Goal: Task Accomplishment & Management: Use online tool/utility

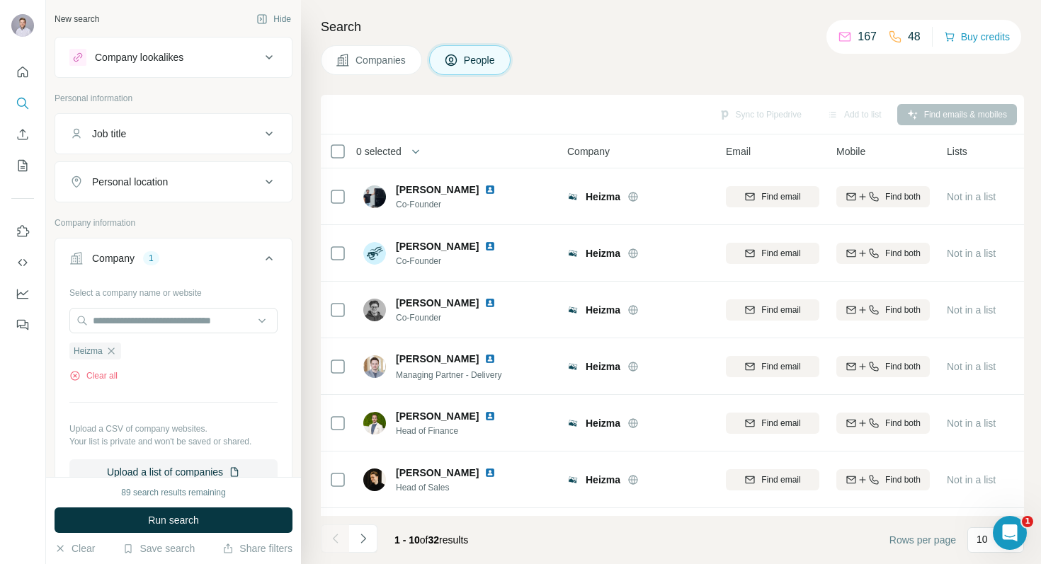
scroll to position [118, 0]
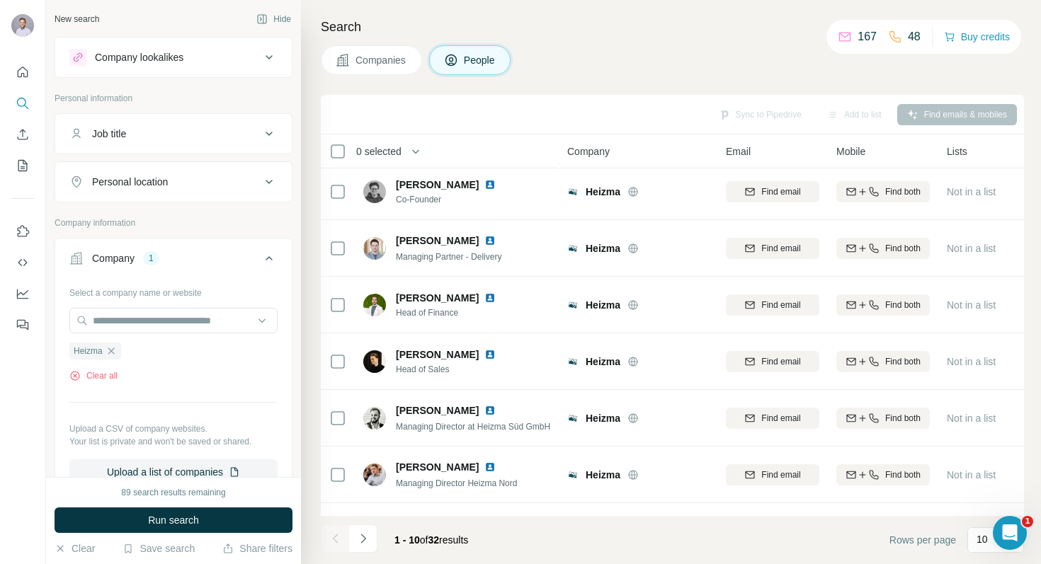
click at [238, 64] on div "Company lookalikes" at bounding box center [164, 57] width 191 height 17
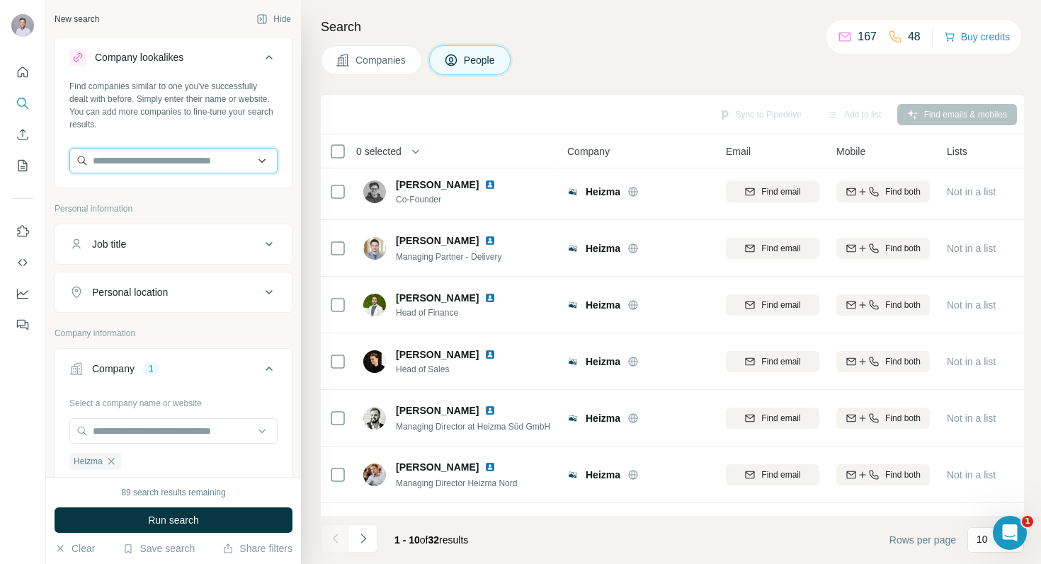
click at [172, 155] on input "text" at bounding box center [173, 160] width 208 height 25
paste input "**********"
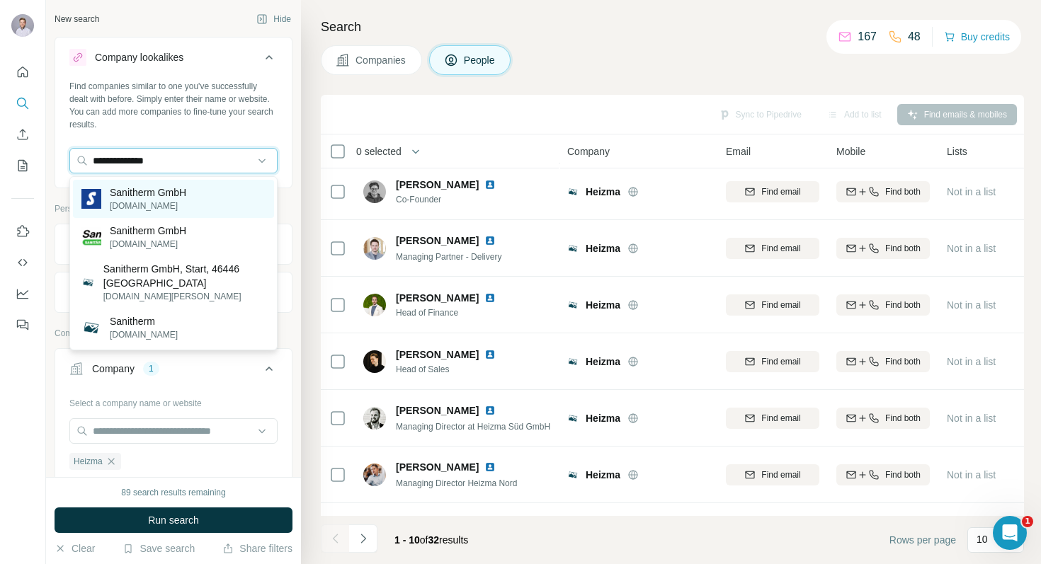
type input "**********"
click at [170, 192] on p "Sanitherm GmbH" at bounding box center [148, 192] width 76 height 14
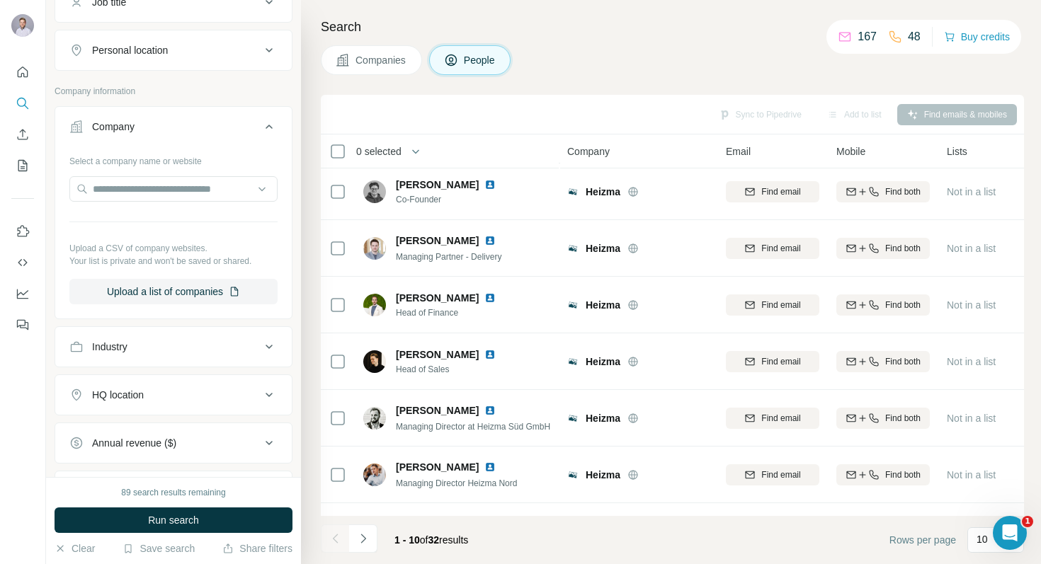
scroll to position [468, 0]
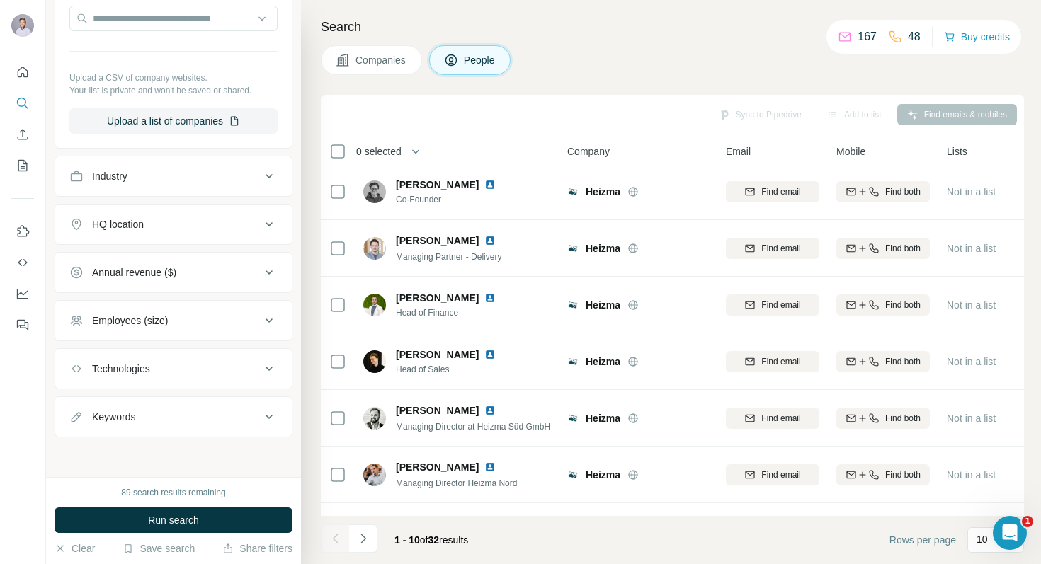
click at [227, 171] on div "Industry" at bounding box center [164, 176] width 191 height 14
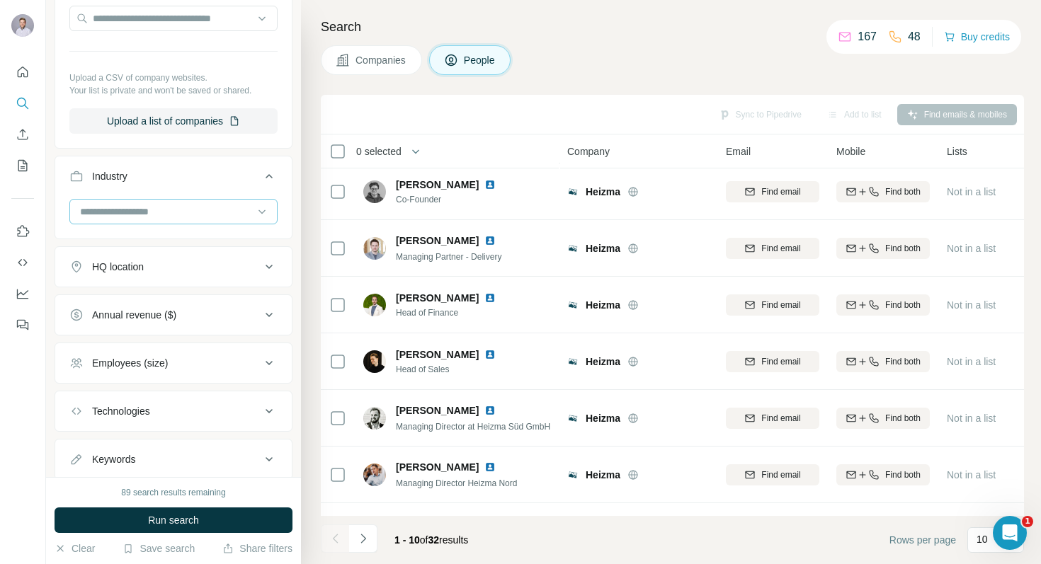
click at [198, 208] on input at bounding box center [166, 212] width 175 height 16
type input "**********"
click at [314, 215] on div "Search Companies People Sync to Pipedrive Add to list Find emails & mobiles 0 s…" at bounding box center [671, 282] width 740 height 564
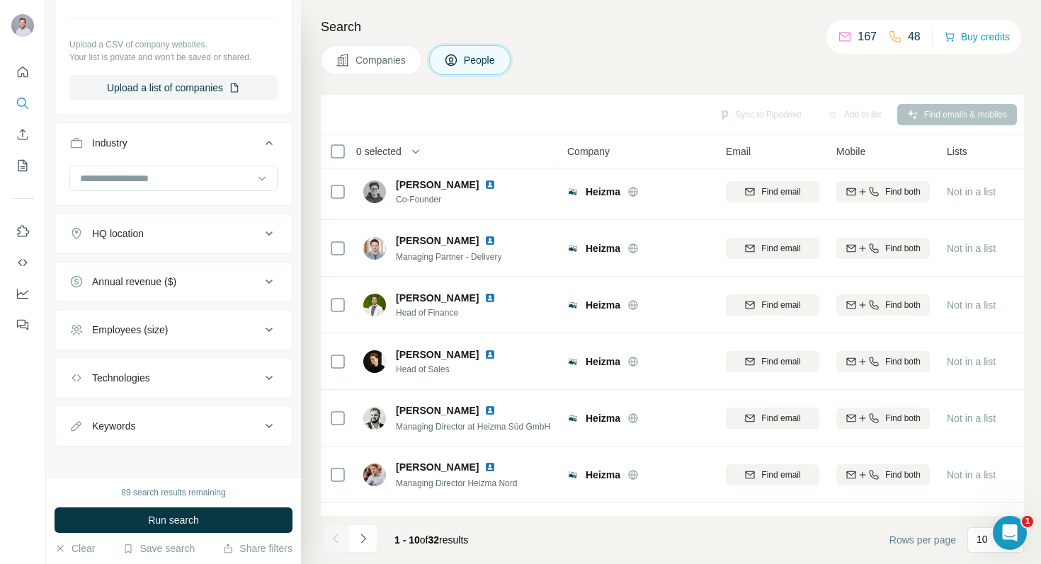
scroll to position [510, 0]
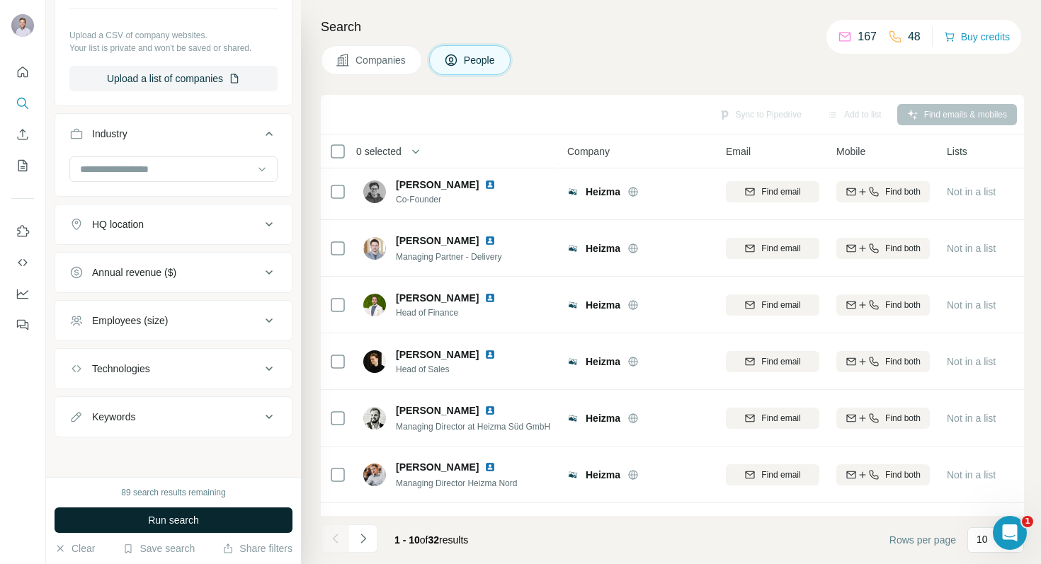
click at [176, 513] on span "Run search" at bounding box center [173, 520] width 51 height 14
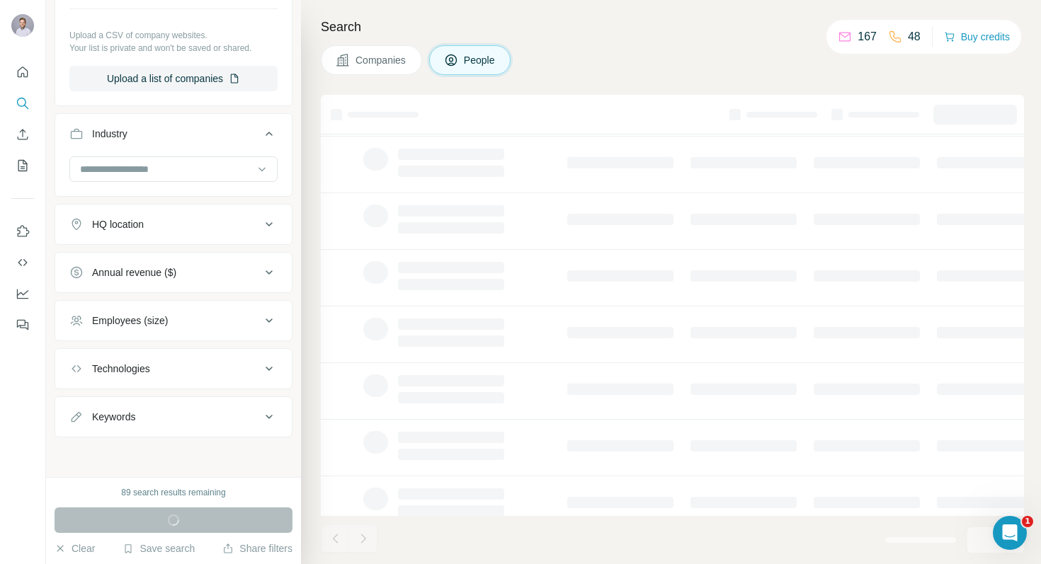
scroll to position [0, 0]
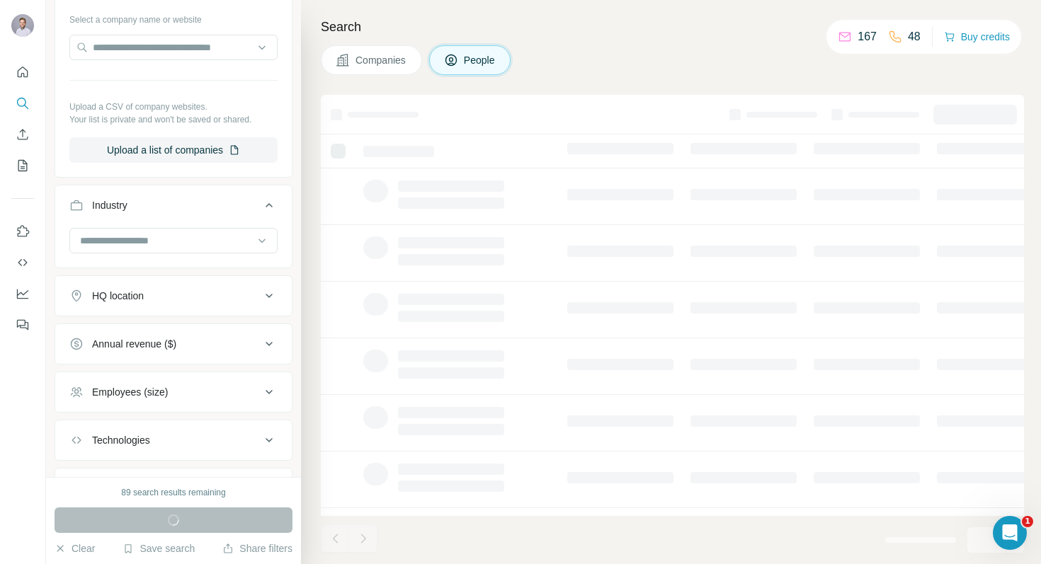
click at [369, 57] on span "Companies" at bounding box center [381, 60] width 52 height 14
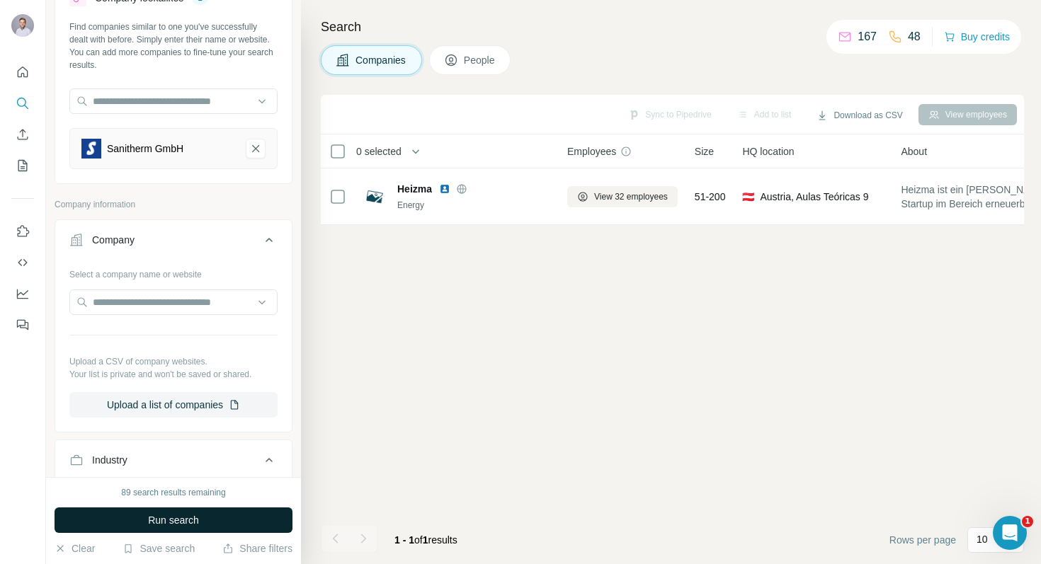
scroll to position [10, 0]
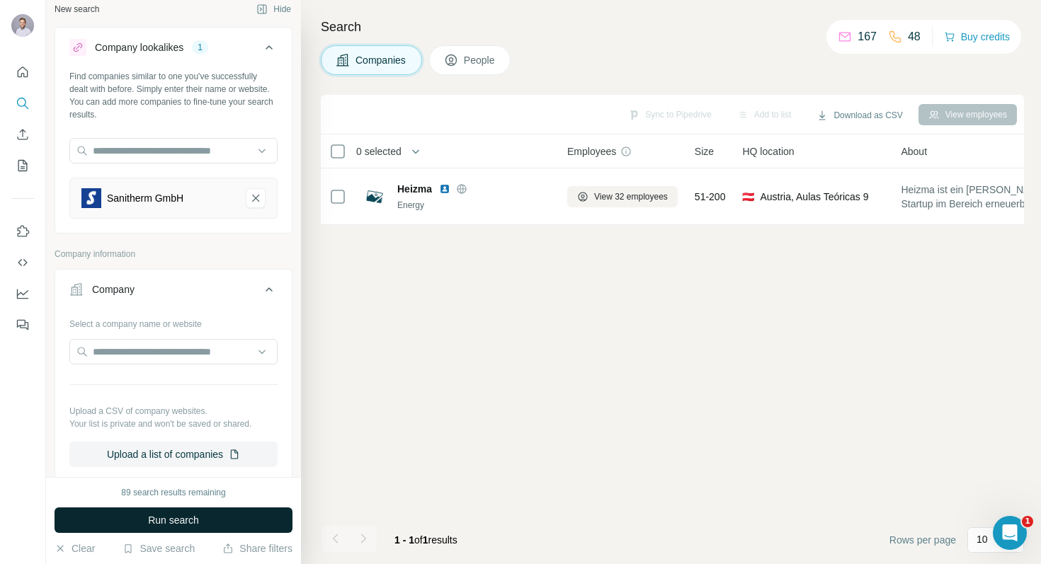
click at [166, 523] on span "Run search" at bounding box center [173, 520] width 51 height 14
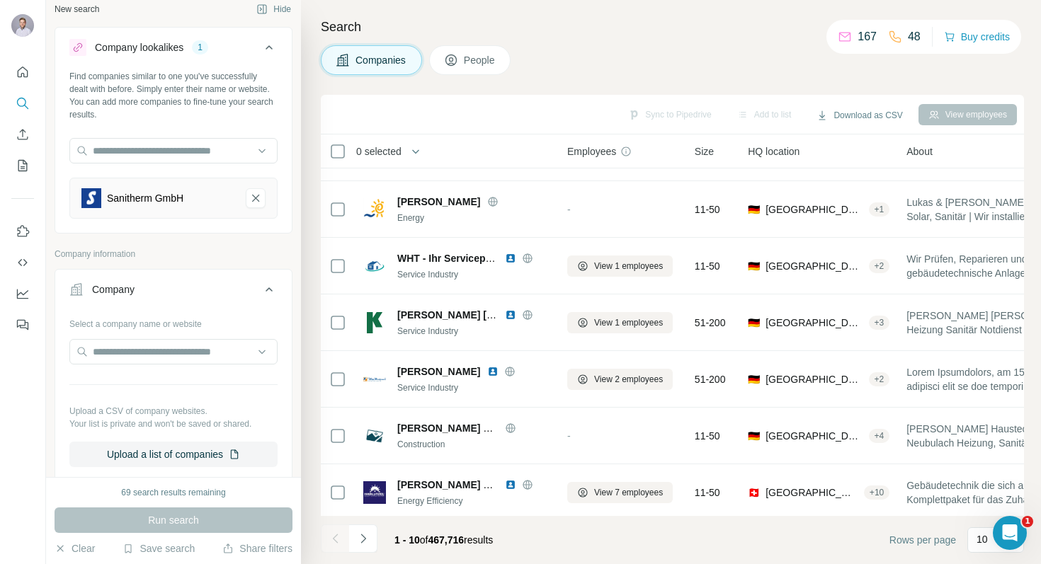
scroll to position [0, 0]
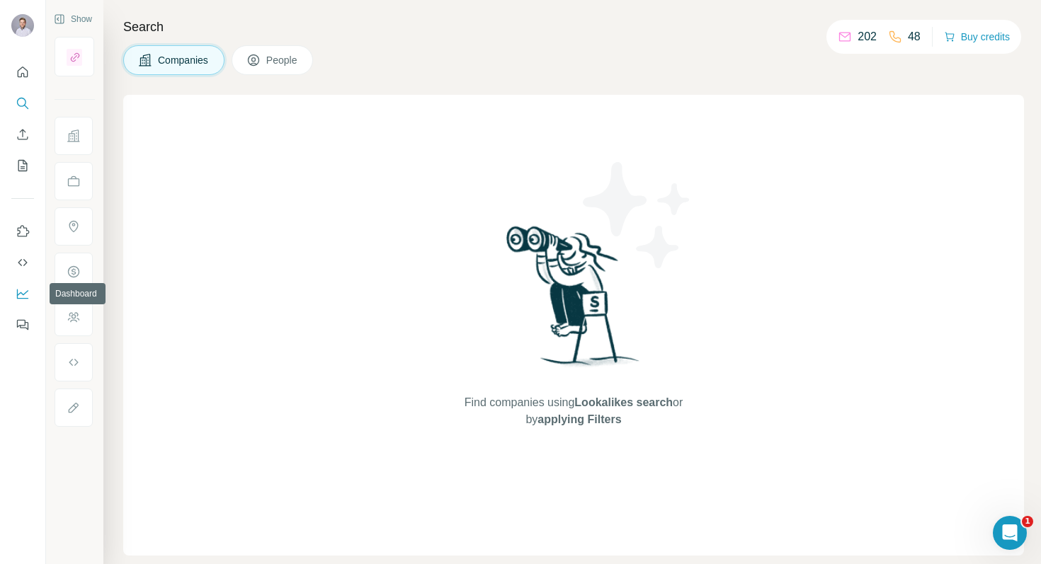
click at [19, 299] on icon "Dashboard" at bounding box center [23, 294] width 14 height 14
click at [25, 257] on icon "Use Surfe API" at bounding box center [23, 263] width 14 height 14
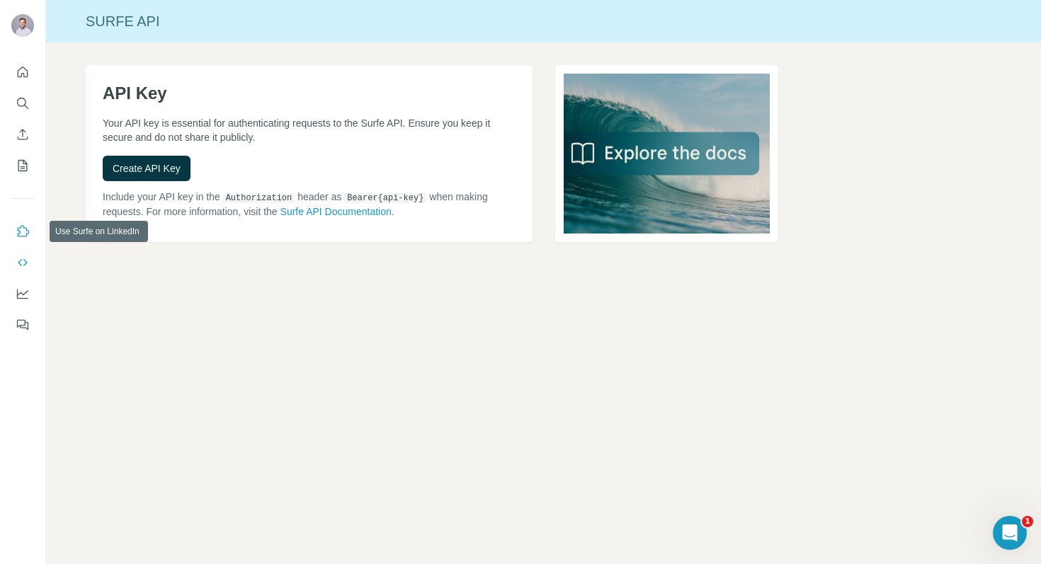
click at [24, 234] on icon "Use Surfe on LinkedIn" at bounding box center [23, 231] width 14 height 14
click at [25, 156] on button "My lists" at bounding box center [22, 165] width 23 height 25
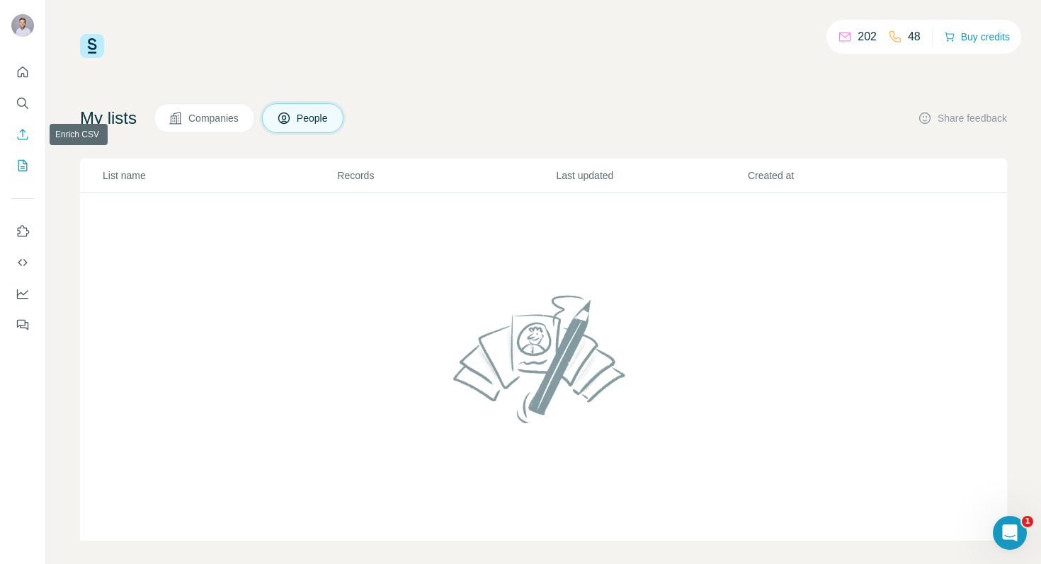
click at [26, 137] on icon "Enrich CSV" at bounding box center [23, 134] width 14 height 14
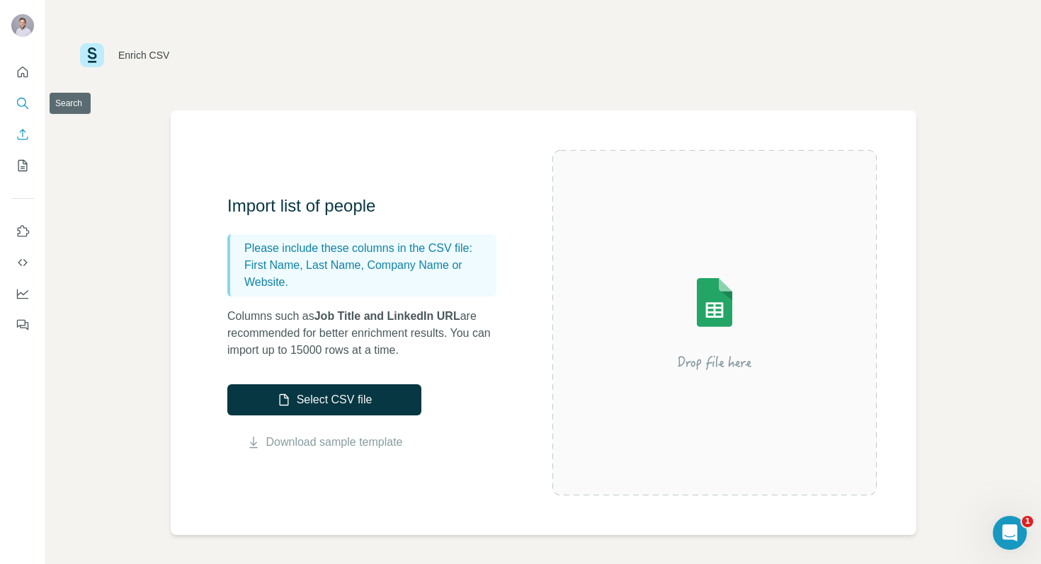
click at [20, 101] on icon "Search" at bounding box center [23, 103] width 14 height 14
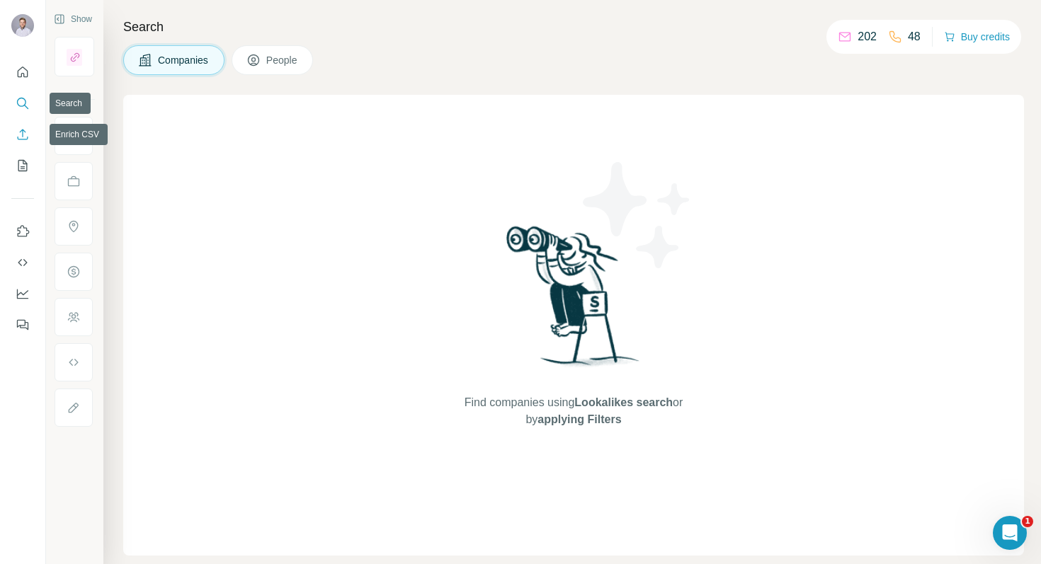
click at [23, 134] on icon "Enrich CSV" at bounding box center [23, 134] width 14 height 14
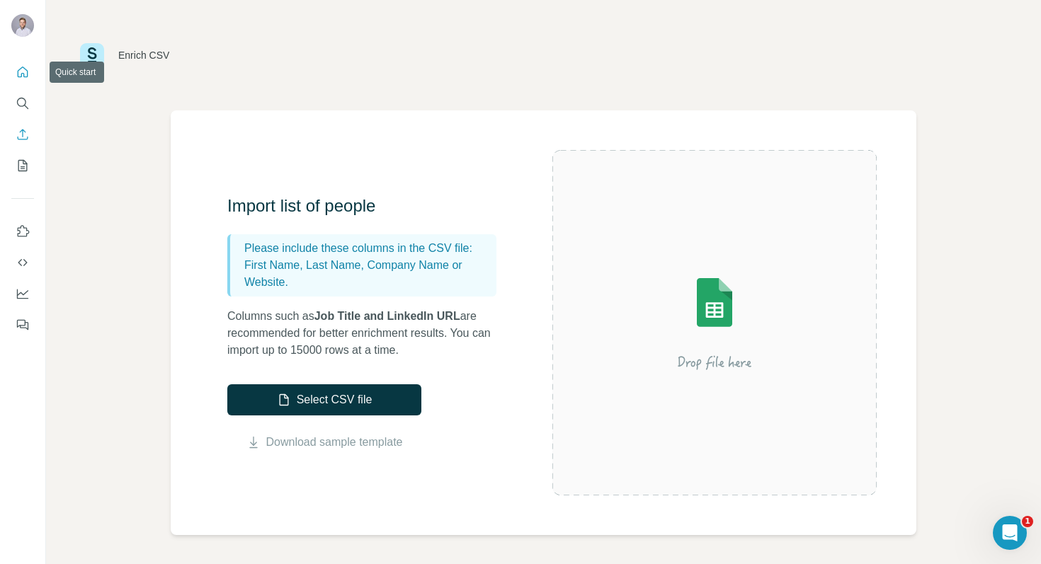
click at [19, 74] on icon "Quick start" at bounding box center [23, 72] width 14 height 14
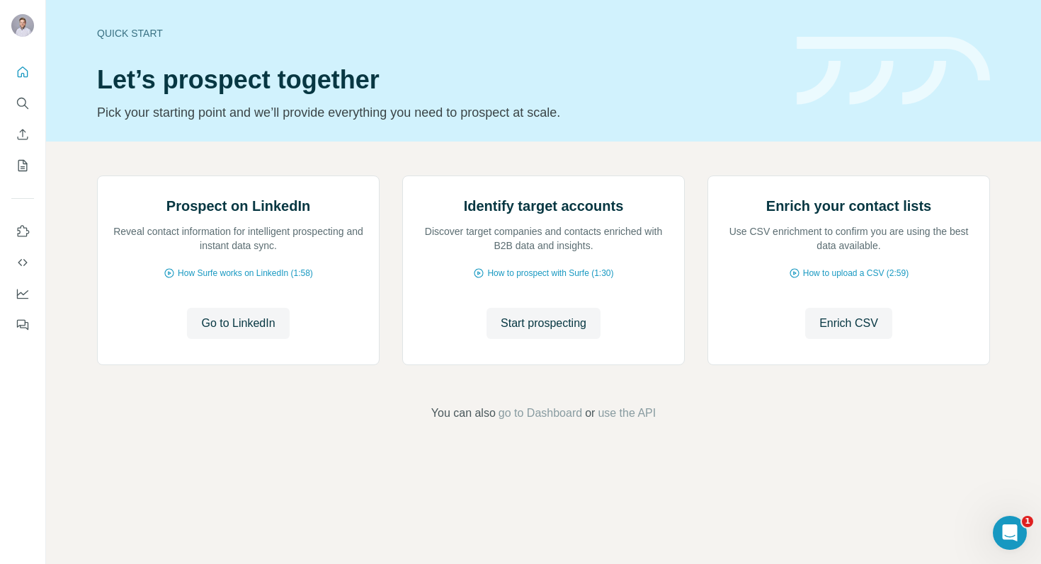
click at [57, 210] on div "Prospect on LinkedIn Reveal contact information for intelligent prospecting and…" at bounding box center [543, 299] width 995 height 314
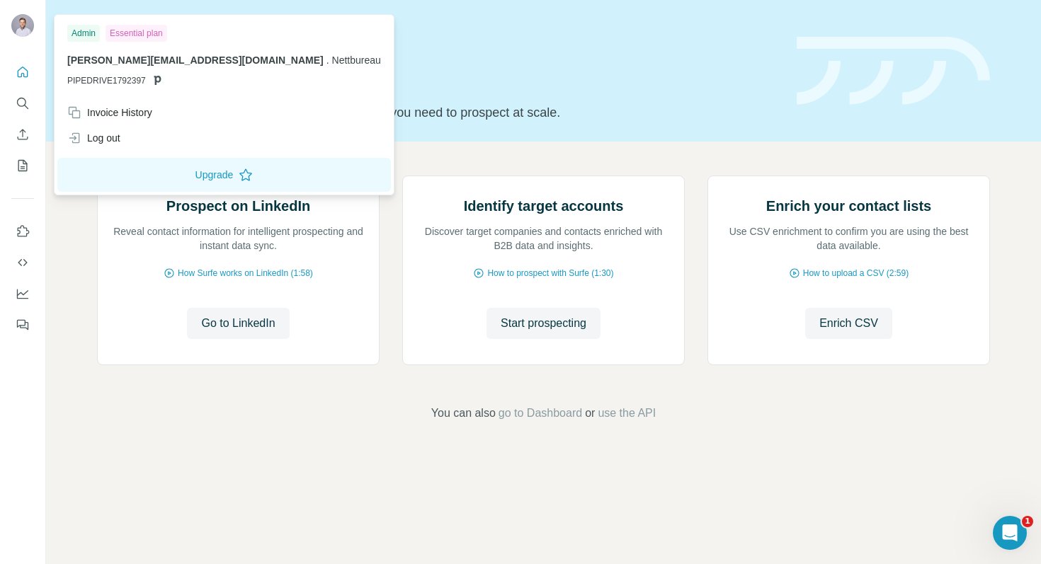
click at [27, 22] on img at bounding box center [22, 25] width 23 height 23
click at [23, 70] on icon "Quick start" at bounding box center [23, 72] width 14 height 14
